Goal: Task Accomplishment & Management: Manage account settings

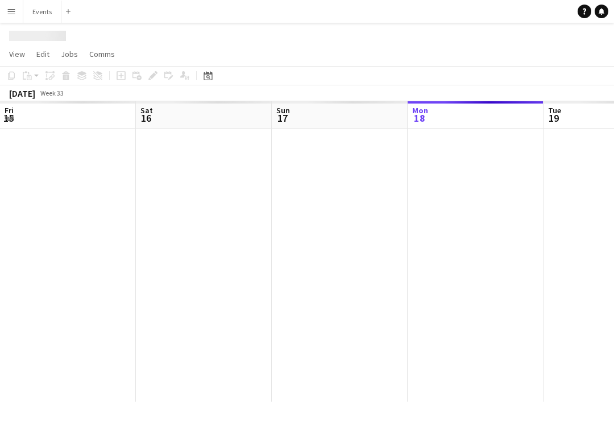
scroll to position [0, 272]
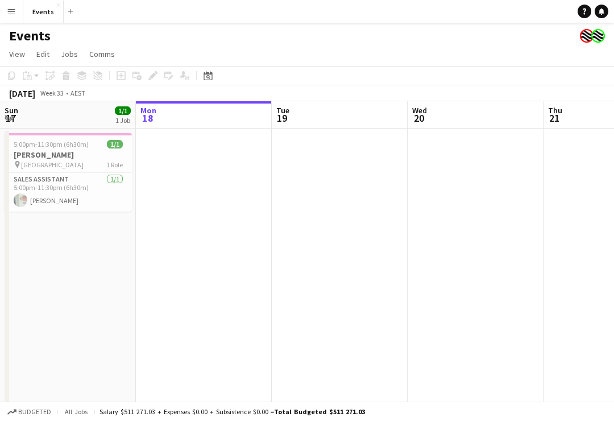
click at [6, 19] on button "Menu" at bounding box center [11, 11] width 23 height 23
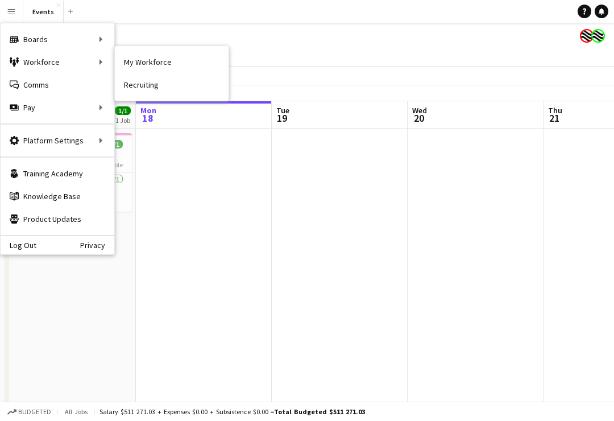
click at [164, 86] on link "Recruiting" at bounding box center [172, 84] width 114 height 23
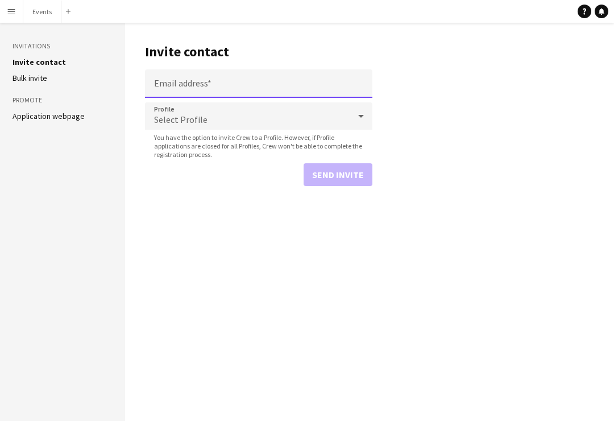
click at [259, 84] on input "Email address" at bounding box center [258, 83] width 227 height 28
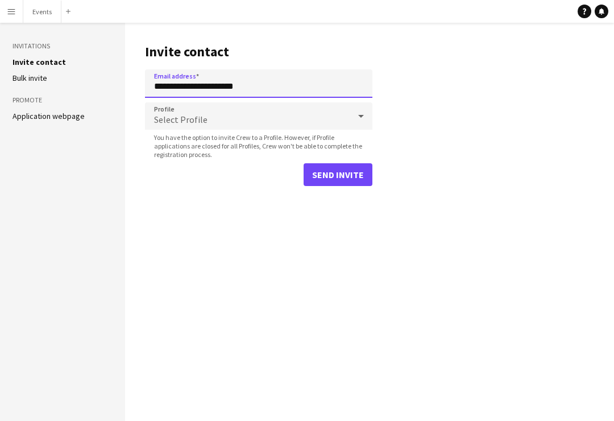
type input "**********"
click at [359, 117] on icon at bounding box center [361, 116] width 14 height 23
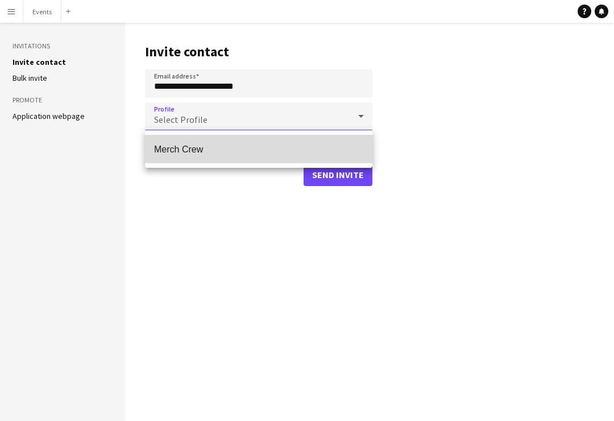
click at [255, 147] on span "Merch Crew" at bounding box center [258, 149] width 209 height 11
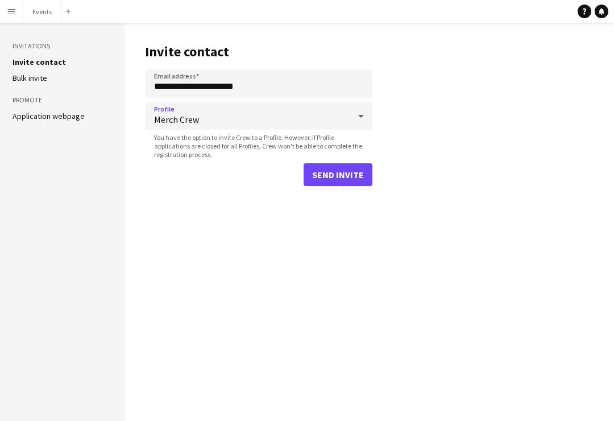
click at [355, 164] on button "Send invite" at bounding box center [337, 174] width 69 height 23
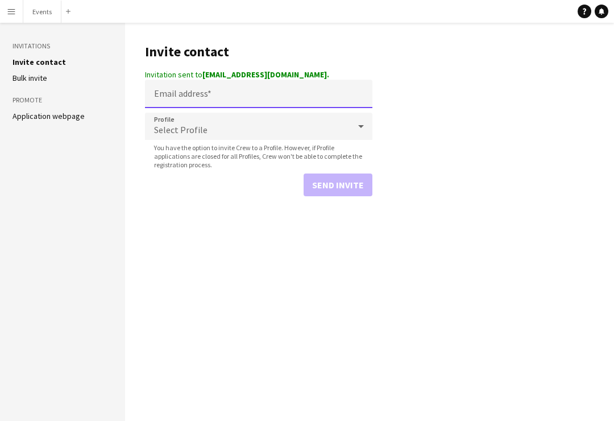
click at [289, 81] on input "Email address" at bounding box center [258, 94] width 227 height 28
click at [222, 66] on header "Invite contact" at bounding box center [258, 51] width 227 height 35
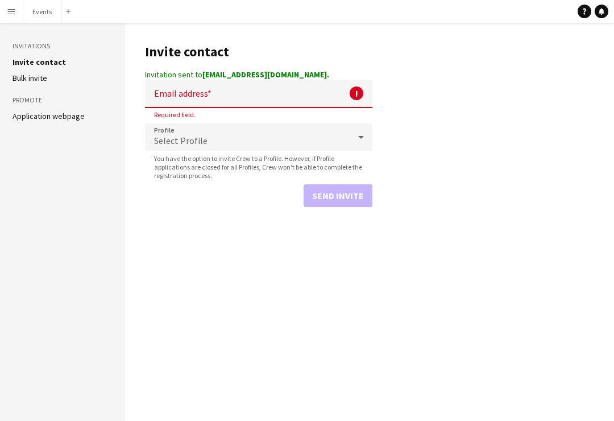
click at [214, 74] on strong "[EMAIL_ADDRESS][DOMAIN_NAME]." at bounding box center [265, 74] width 127 height 10
copy div "[EMAIL_ADDRESS][DOMAIN_NAME]"
click at [44, 20] on button "Events Close" at bounding box center [42, 12] width 38 height 22
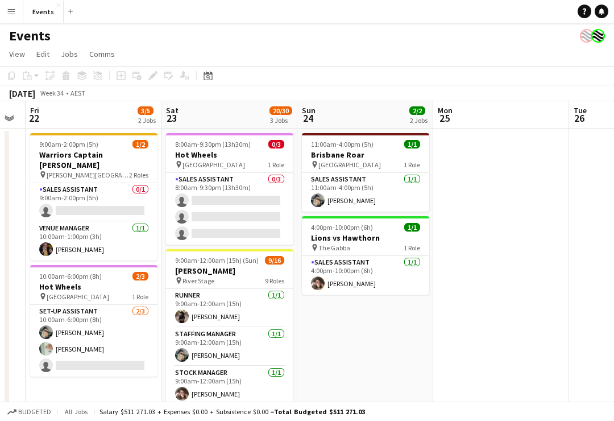
scroll to position [0, 382]
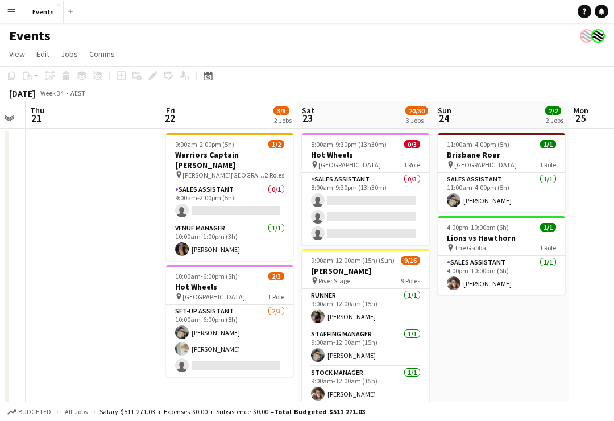
click at [397, 301] on app-card-role "Runner [DATE] 9:00am-12:00am (15h) [PERSON_NAME]" at bounding box center [365, 308] width 127 height 39
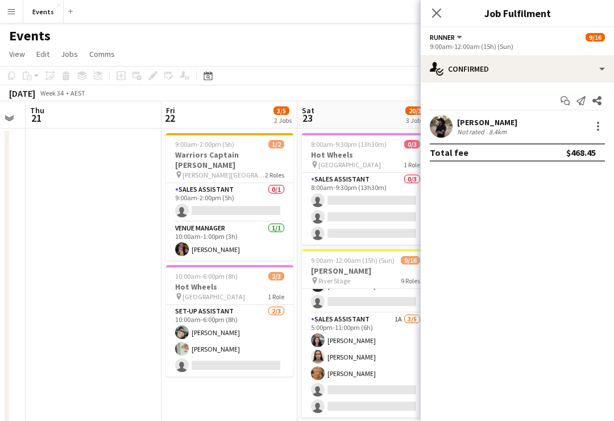
scroll to position [337, 0]
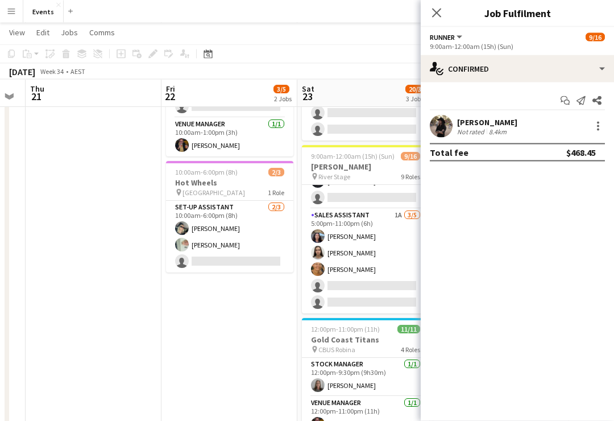
click at [357, 217] on app-card-role "Sales Assistant 1A [DATE] 5:00pm-11:00pm (6h) [PERSON_NAME] [PERSON_NAME] [PERS…" at bounding box center [365, 261] width 127 height 105
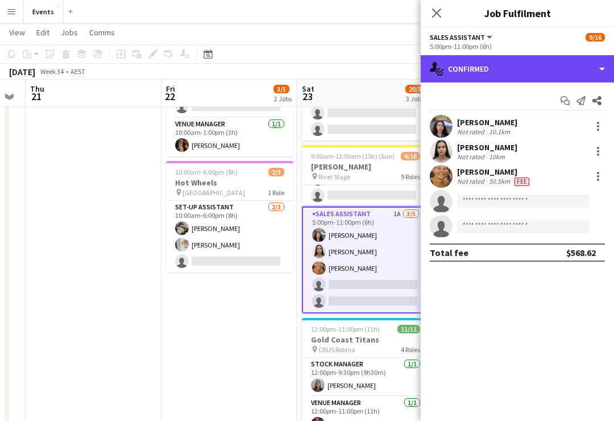
click at [594, 77] on div "single-neutral-actions-check-2 Confirmed" at bounding box center [517, 68] width 193 height 27
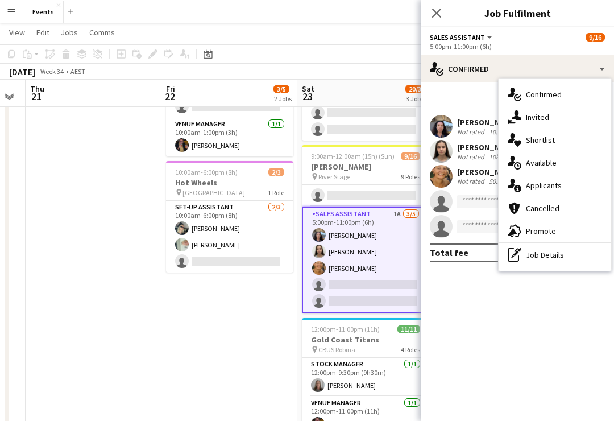
click at [555, 182] on div "single-neutral-actions-information Applicants" at bounding box center [554, 185] width 113 height 23
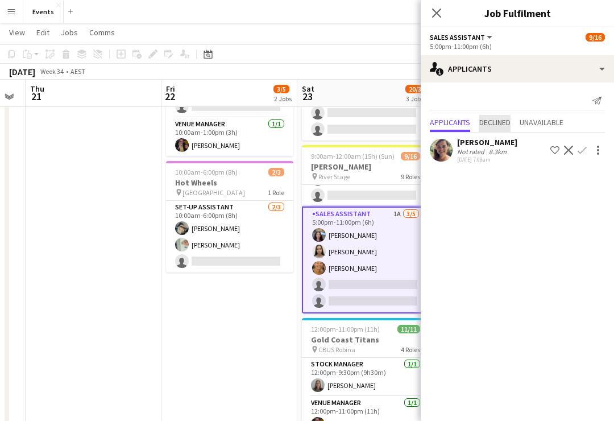
click at [505, 126] on span "Declined" at bounding box center [494, 122] width 31 height 8
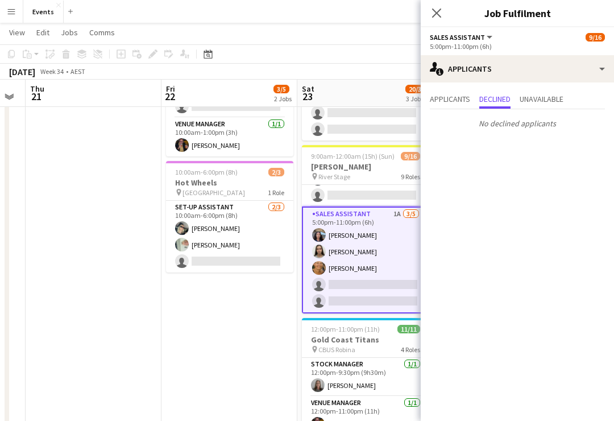
click at [560, 106] on span "Unavailable" at bounding box center [541, 100] width 44 height 17
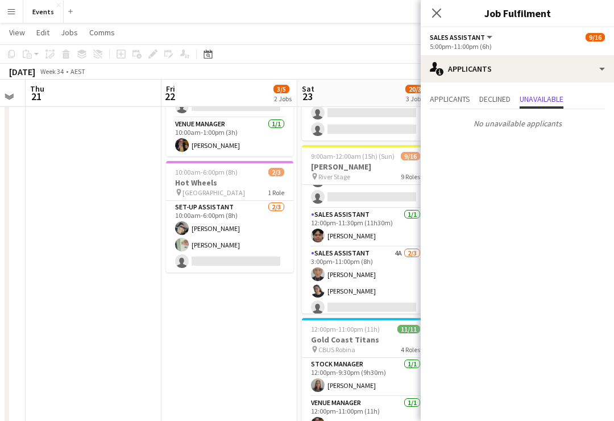
scroll to position [226, 0]
click at [368, 260] on app-card-role "Sales Assistant 4A [DATE] 3:00pm-11:00pm (8h) [PERSON_NAME] Shandon-[PERSON_NAM…" at bounding box center [365, 282] width 127 height 72
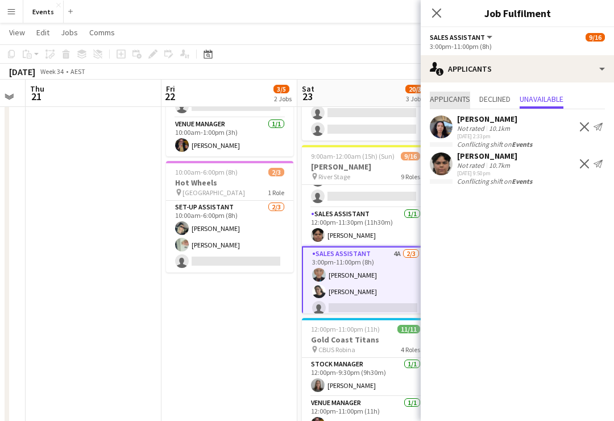
click at [441, 98] on span "Applicants" at bounding box center [450, 99] width 40 height 8
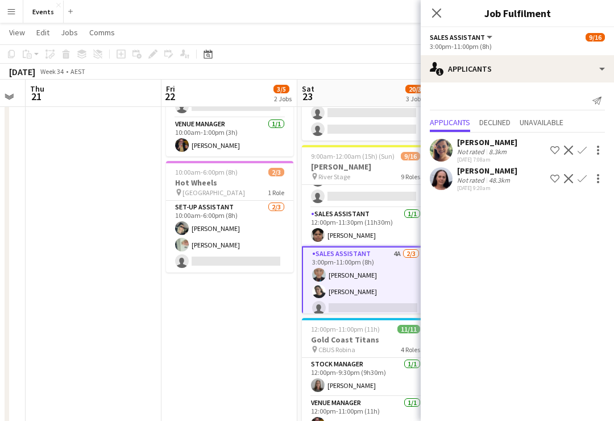
click at [377, 222] on app-card-role "Sales Assistant [DATE] 12:00pm-11:30pm (11h30m) [PERSON_NAME]" at bounding box center [365, 226] width 127 height 39
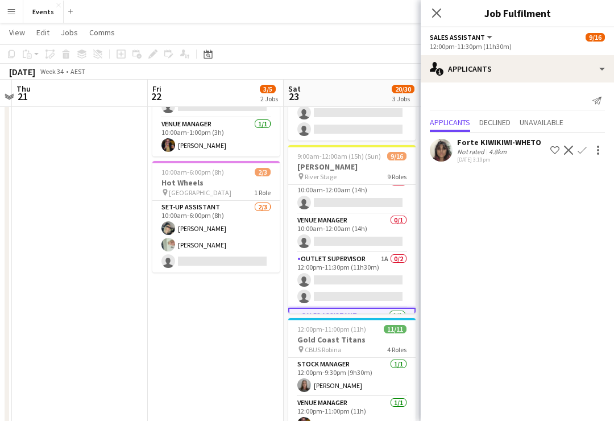
scroll to position [127, 0]
click at [351, 262] on app-card-role "Outlet Supervisor 1A 0/2 12:00pm-11:30pm (11h30m) single-neutral-actions single…" at bounding box center [351, 278] width 127 height 55
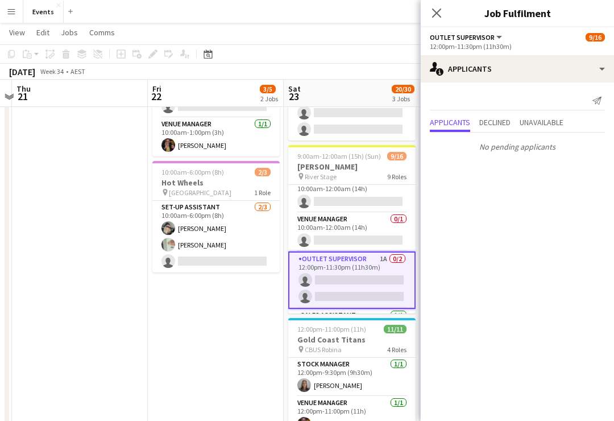
click at [349, 294] on app-card-role "Outlet Supervisor 1A 0/2 12:00pm-11:30pm (11h30m) single-neutral-actions single…" at bounding box center [351, 279] width 127 height 57
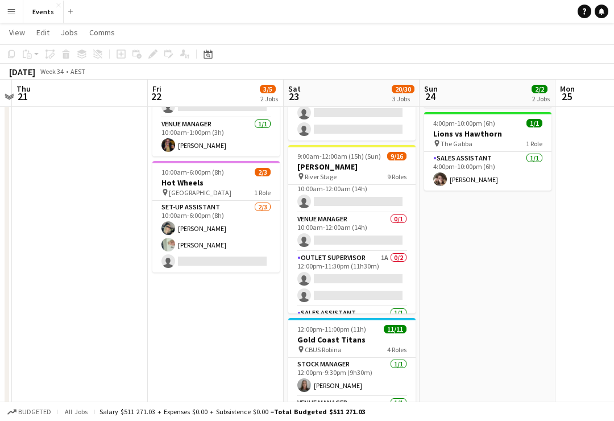
click at [330, 259] on app-card-role "Outlet Supervisor 1A 0/2 12:00pm-11:30pm (11h30m) single-neutral-actions single…" at bounding box center [351, 278] width 127 height 55
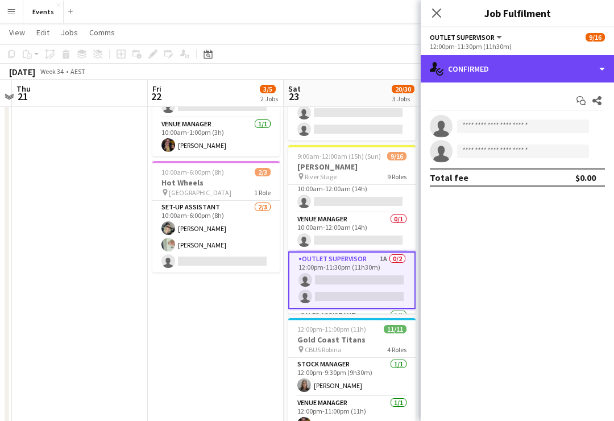
click at [544, 73] on div "single-neutral-actions-check-2 Confirmed" at bounding box center [517, 68] width 193 height 27
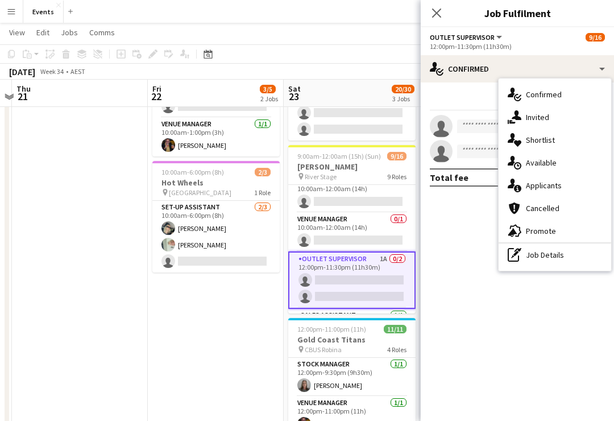
click at [554, 186] on div "single-neutral-actions-information Applicants" at bounding box center [554, 185] width 113 height 23
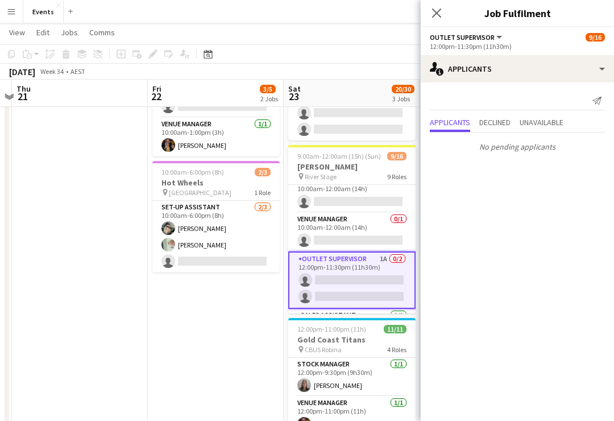
click at [348, 221] on app-card-role "Venue Manager 0/1 10:00am-12:00am (14h) single-neutral-actions" at bounding box center [351, 232] width 127 height 39
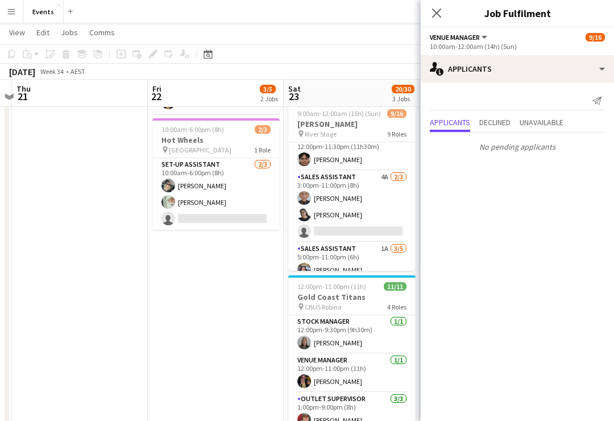
scroll to position [260, 0]
click at [364, 184] on app-card-role "Sales Assistant 4A [DATE] 3:00pm-11:00pm (8h) [PERSON_NAME] Shandon-[PERSON_NAM…" at bounding box center [351, 208] width 127 height 72
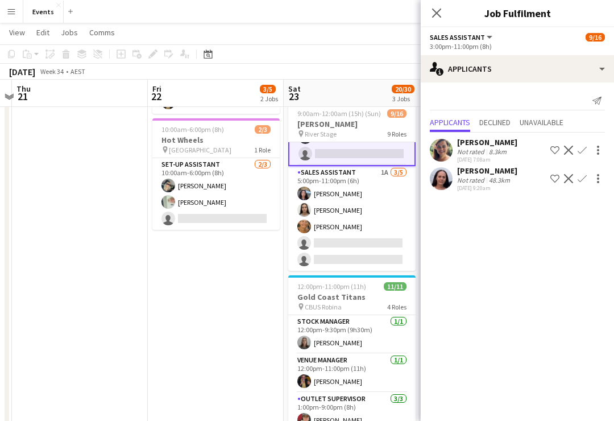
scroll to position [328, 0]
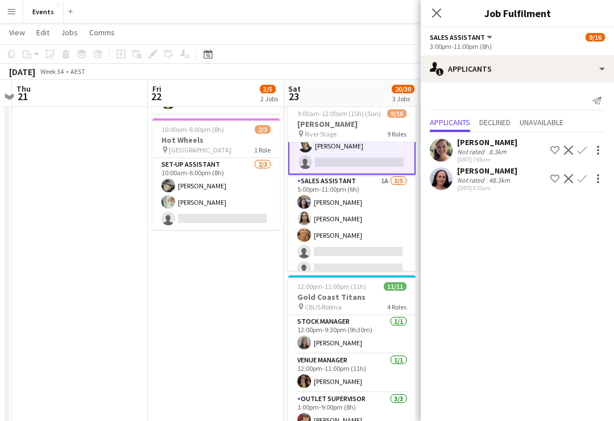
click at [340, 184] on app-card-role "Sales Assistant 1A [DATE] 5:00pm-11:00pm (6h) [PERSON_NAME] [PERSON_NAME] [PERS…" at bounding box center [351, 226] width 127 height 105
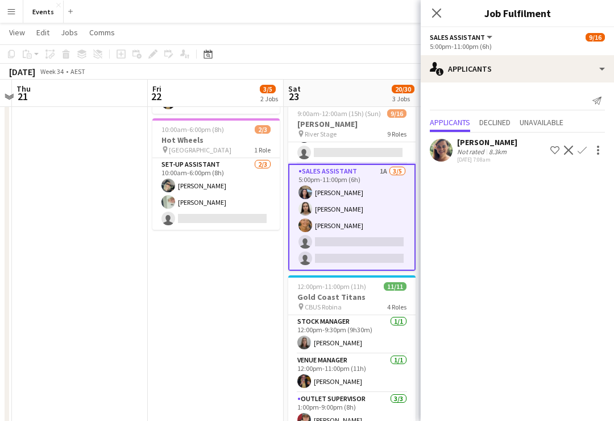
scroll to position [337, 0]
click at [493, 125] on span "Declined" at bounding box center [494, 122] width 31 height 8
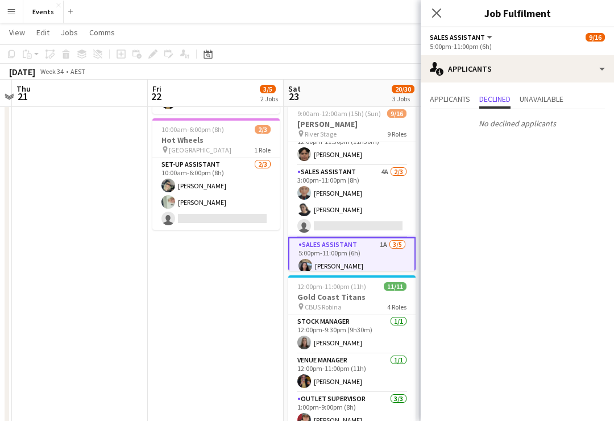
scroll to position [263, 0]
click at [350, 181] on app-card-role "Sales Assistant 4A [DATE] 3:00pm-11:00pm (8h) [PERSON_NAME] Shandon-[PERSON_NAM…" at bounding box center [351, 202] width 127 height 72
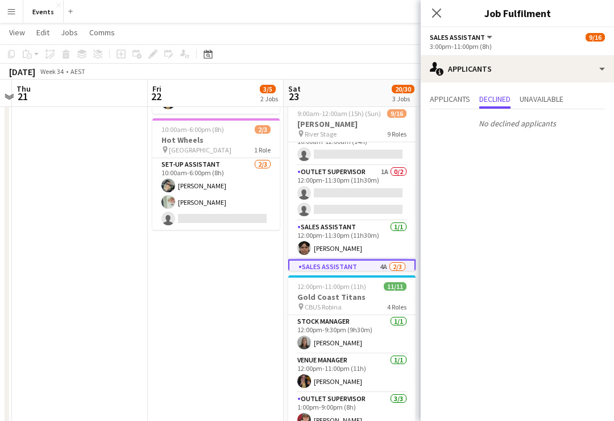
scroll to position [174, 0]
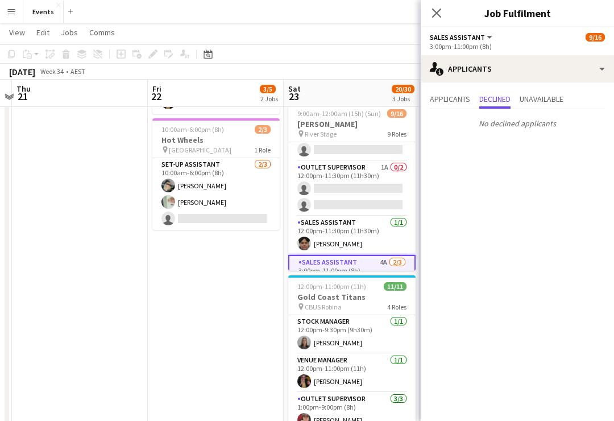
click at [356, 228] on app-card-role "Sales Assistant [DATE] 12:00pm-11:30pm (11h30m) [PERSON_NAME]" at bounding box center [351, 235] width 127 height 39
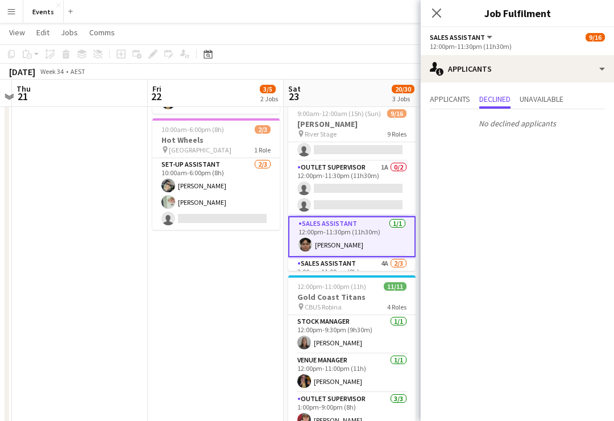
click at [368, 165] on app-card-role "Outlet Supervisor 1A 0/2 12:00pm-11:30pm (11h30m) single-neutral-actions single…" at bounding box center [351, 188] width 127 height 55
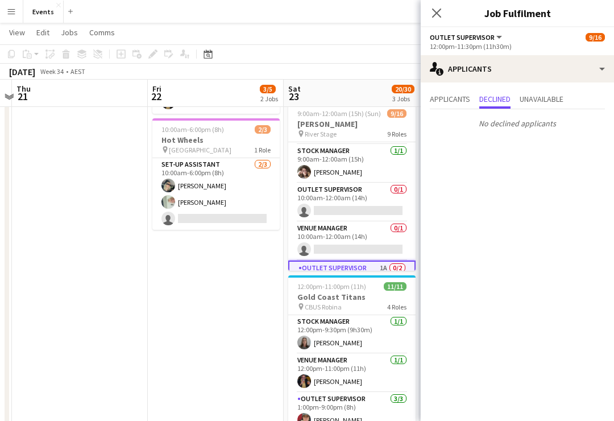
scroll to position [76, 0]
click at [371, 196] on app-card-role "Outlet Supervisor 0/1 10:00am-12:00am (14h) single-neutral-actions" at bounding box center [351, 201] width 127 height 39
